Goal: Information Seeking & Learning: Learn about a topic

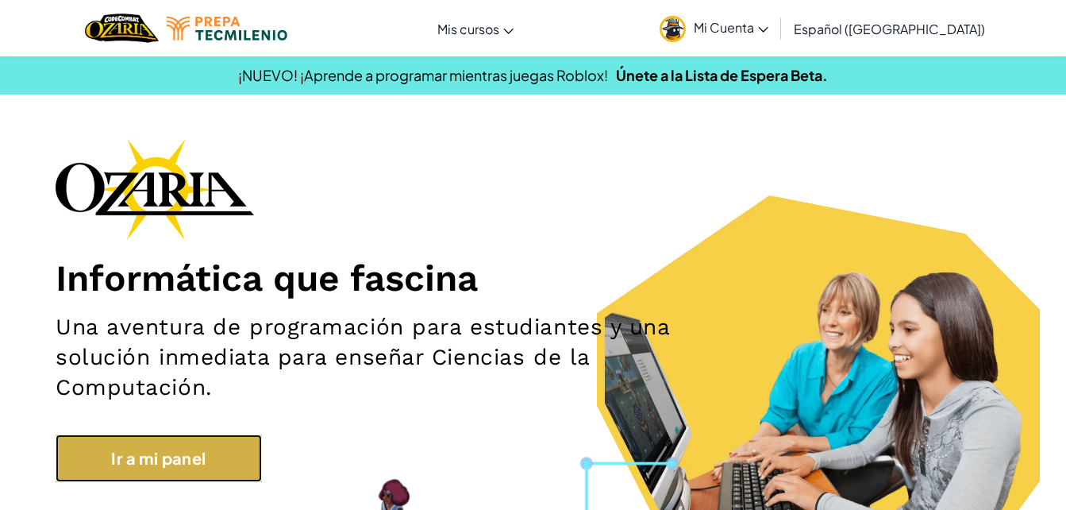
click at [214, 472] on link "Ir a mi panel" at bounding box center [159, 458] width 206 height 48
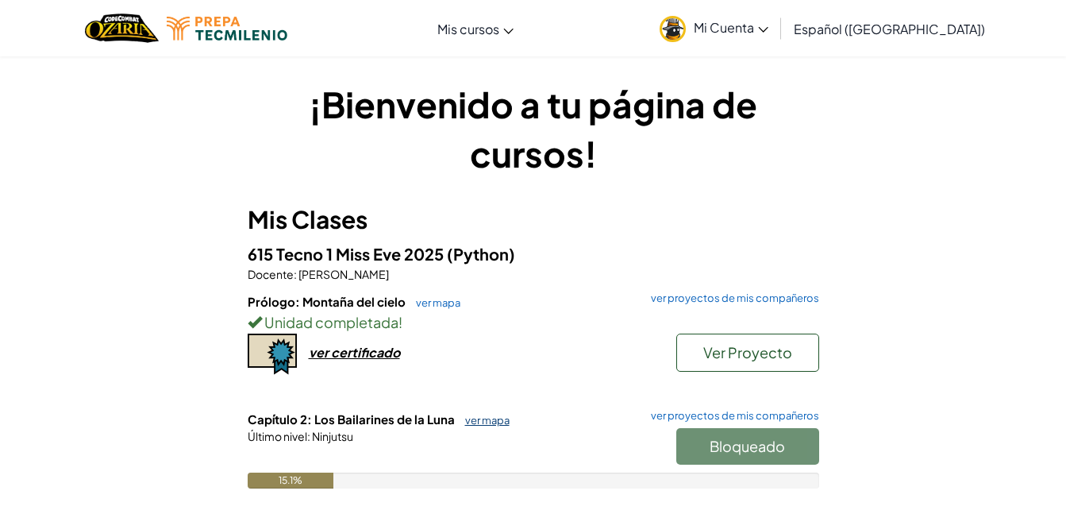
click at [487, 421] on link "ver mapa" at bounding box center [483, 420] width 52 height 13
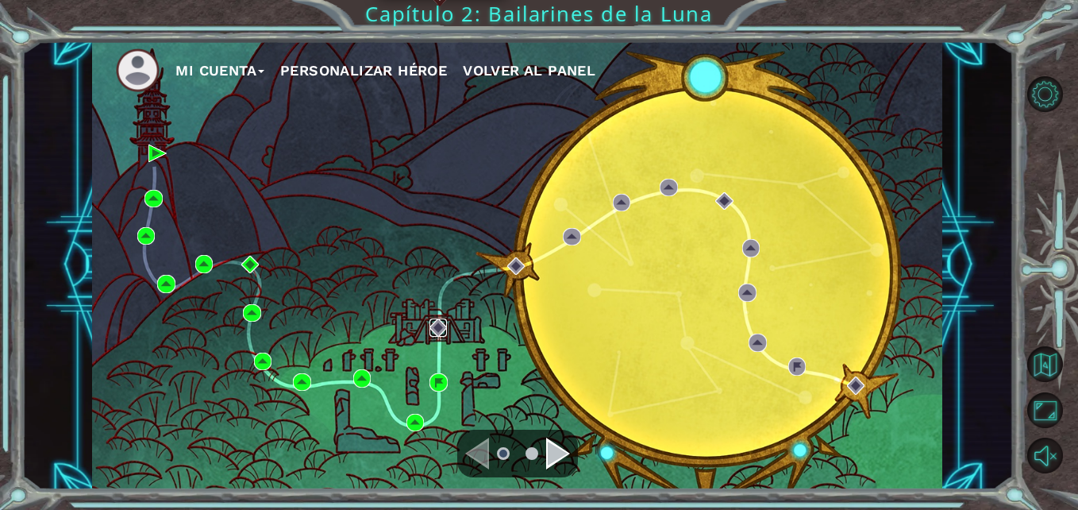
click at [435, 325] on img at bounding box center [437, 326] width 17 height 17
